Goal: Find specific page/section: Find specific page/section

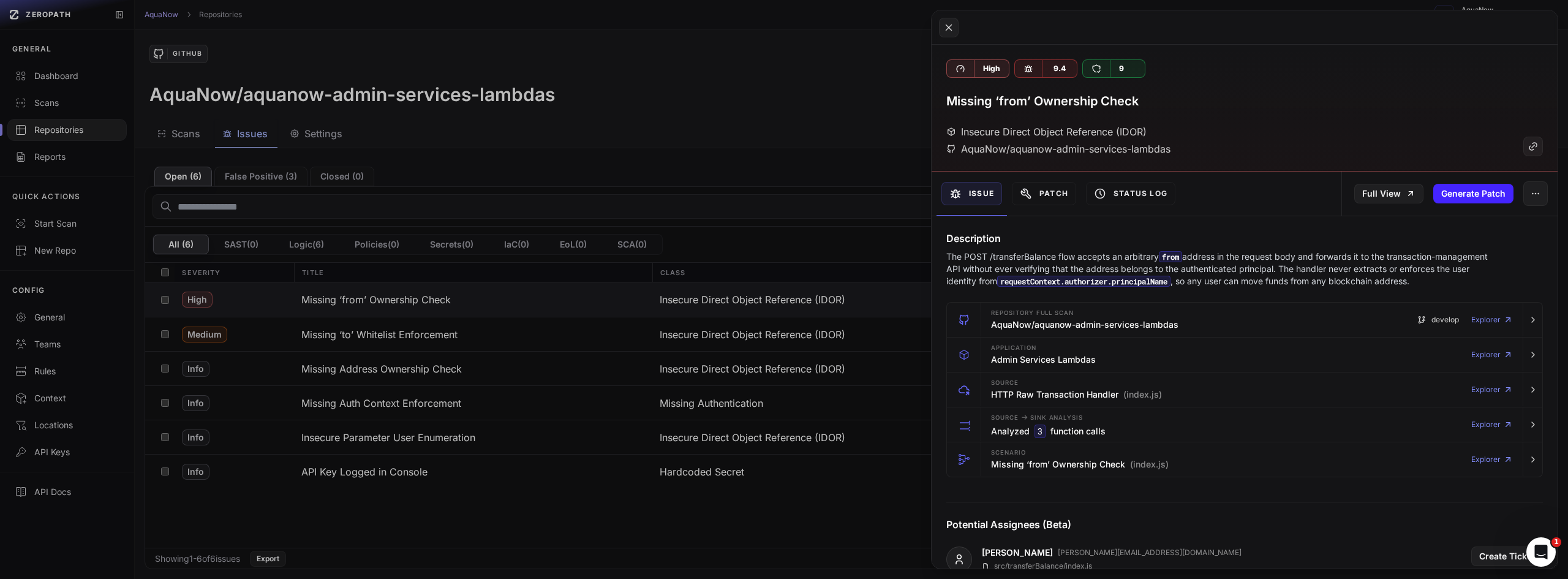
click at [186, 58] on button at bounding box center [784, 290] width 1568 height 579
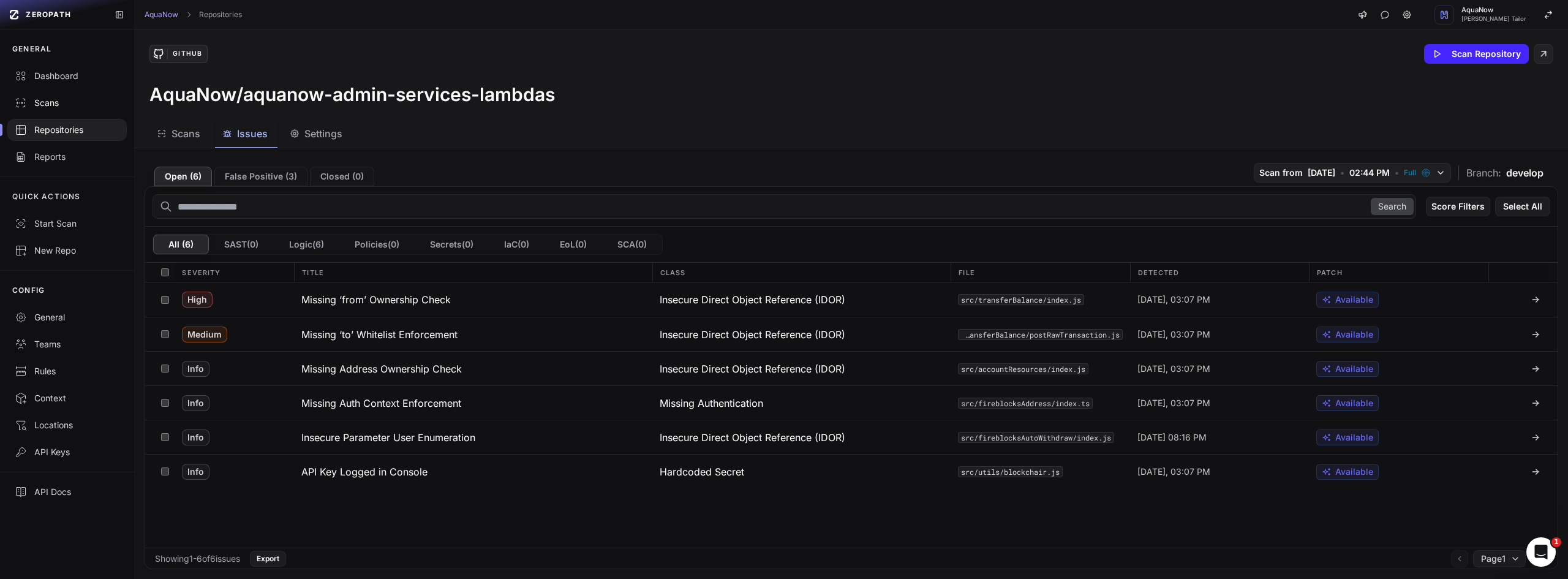
click at [79, 95] on link "Scans" at bounding box center [67, 103] width 134 height 27
